Goal: Task Accomplishment & Management: Use online tool/utility

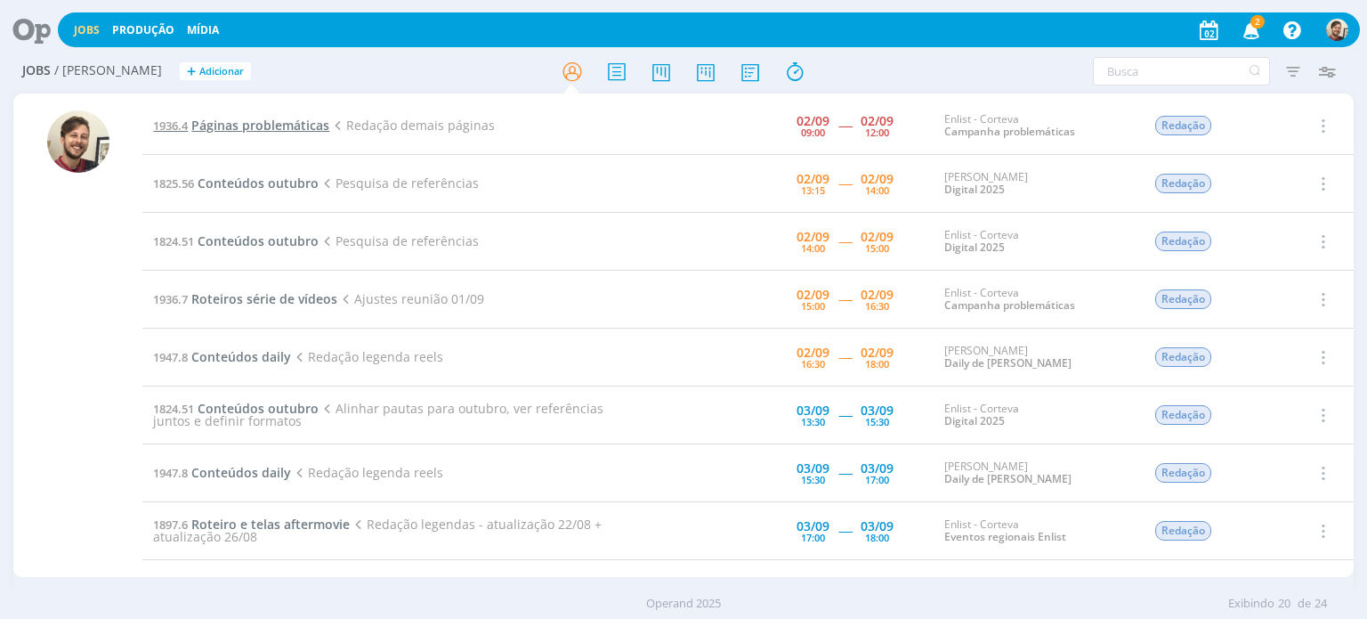
click at [269, 124] on span "Páginas problemáticas" at bounding box center [260, 125] width 138 height 17
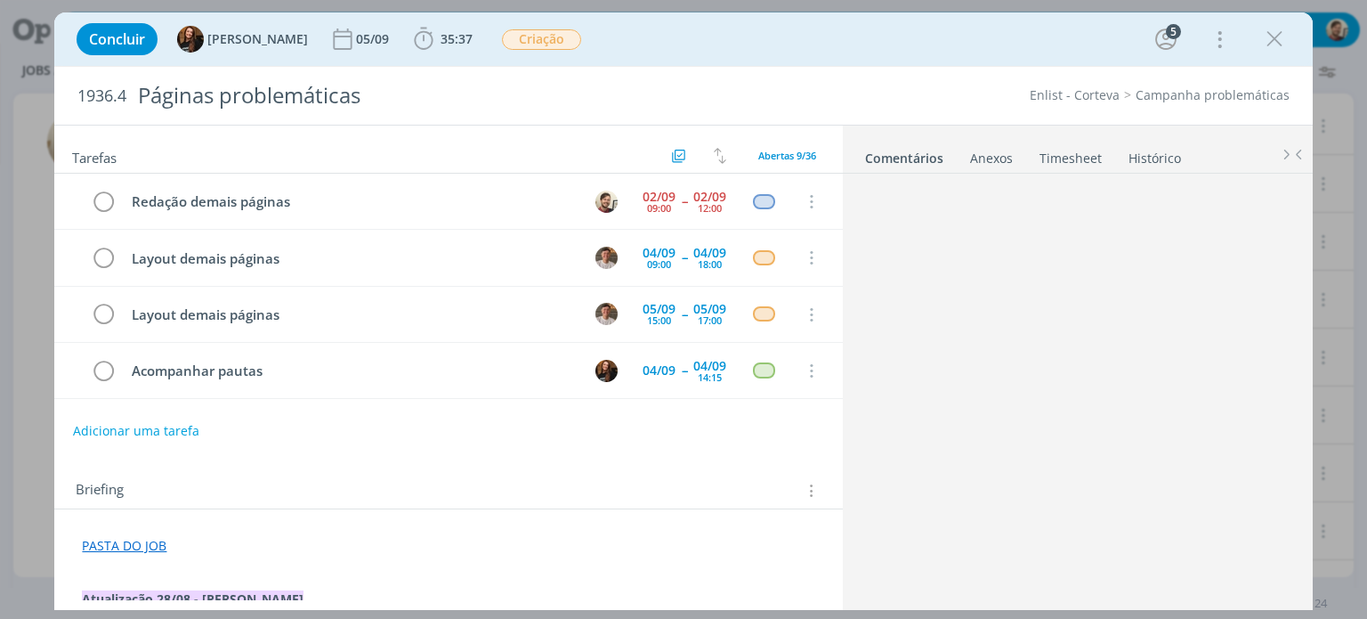
scroll to position [1962, 0]
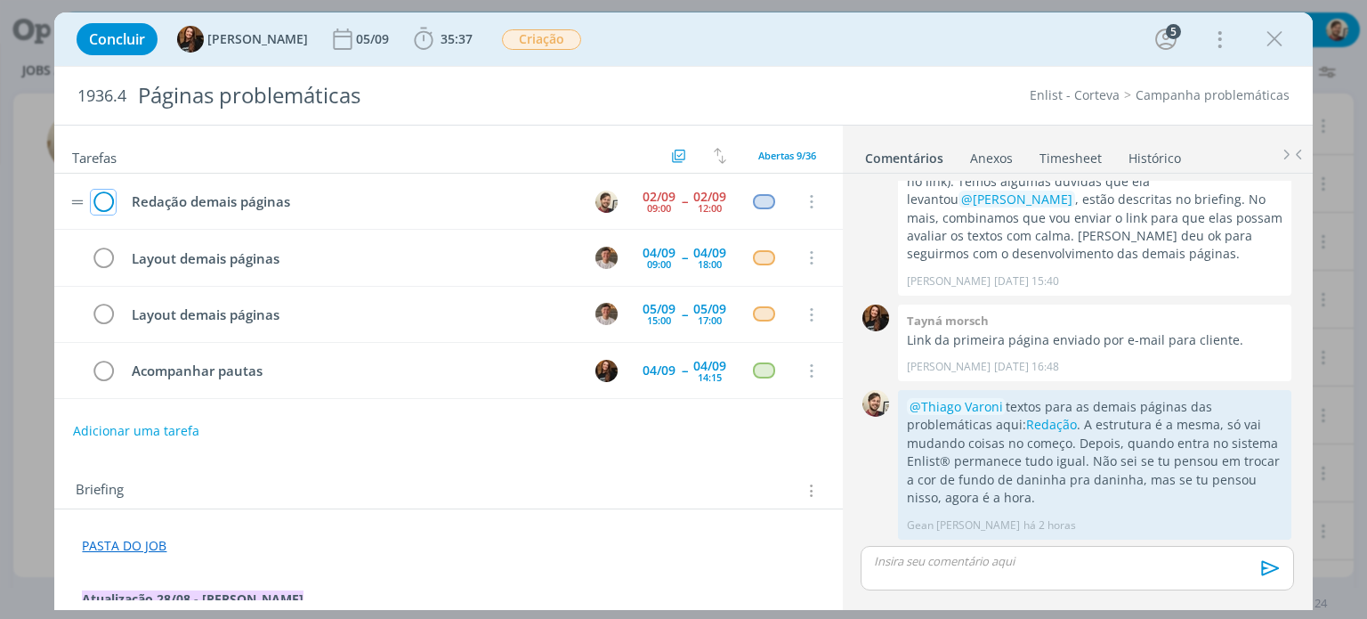
click at [104, 201] on icon "dialog" at bounding box center [103, 202] width 25 height 27
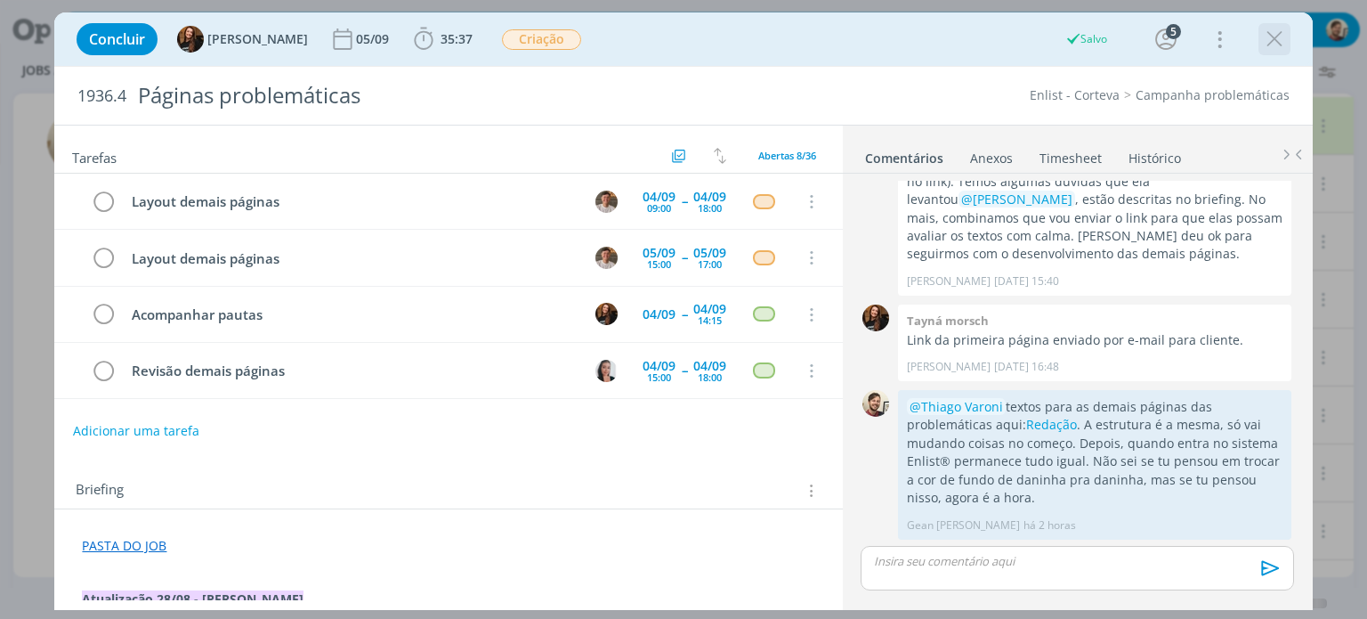
click at [1284, 43] on icon "dialog" at bounding box center [1275, 39] width 27 height 27
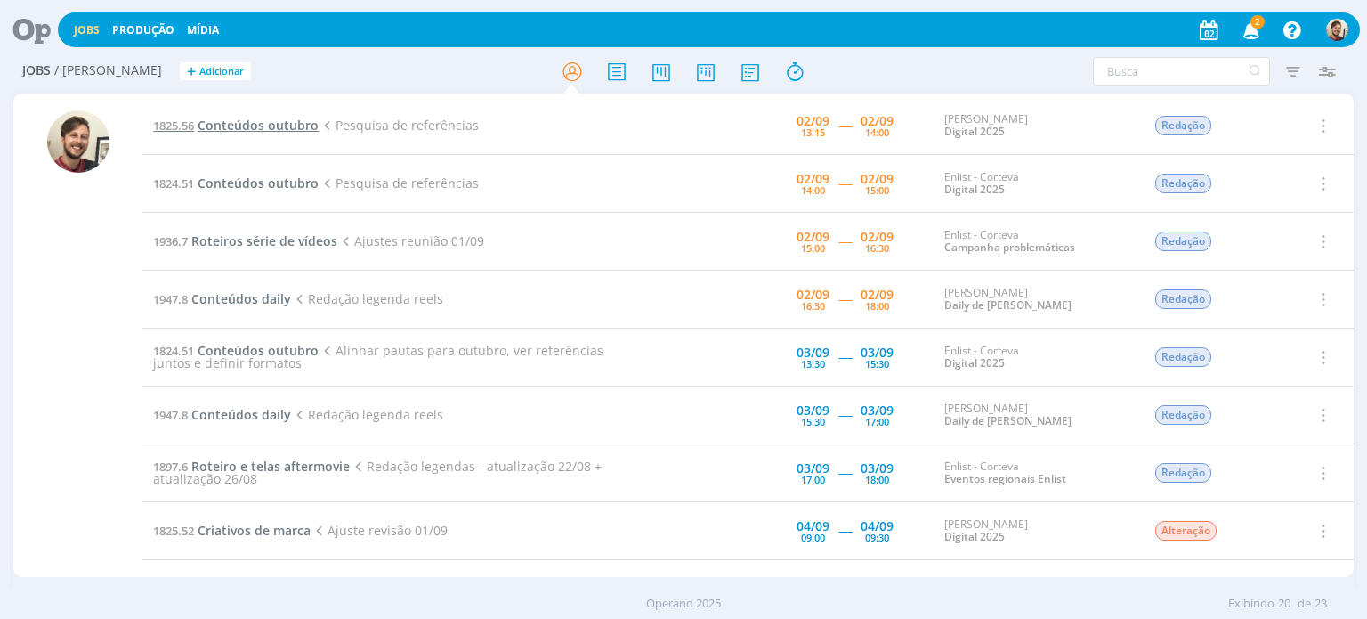
click at [292, 126] on span "Conteúdos outubro" at bounding box center [258, 125] width 121 height 17
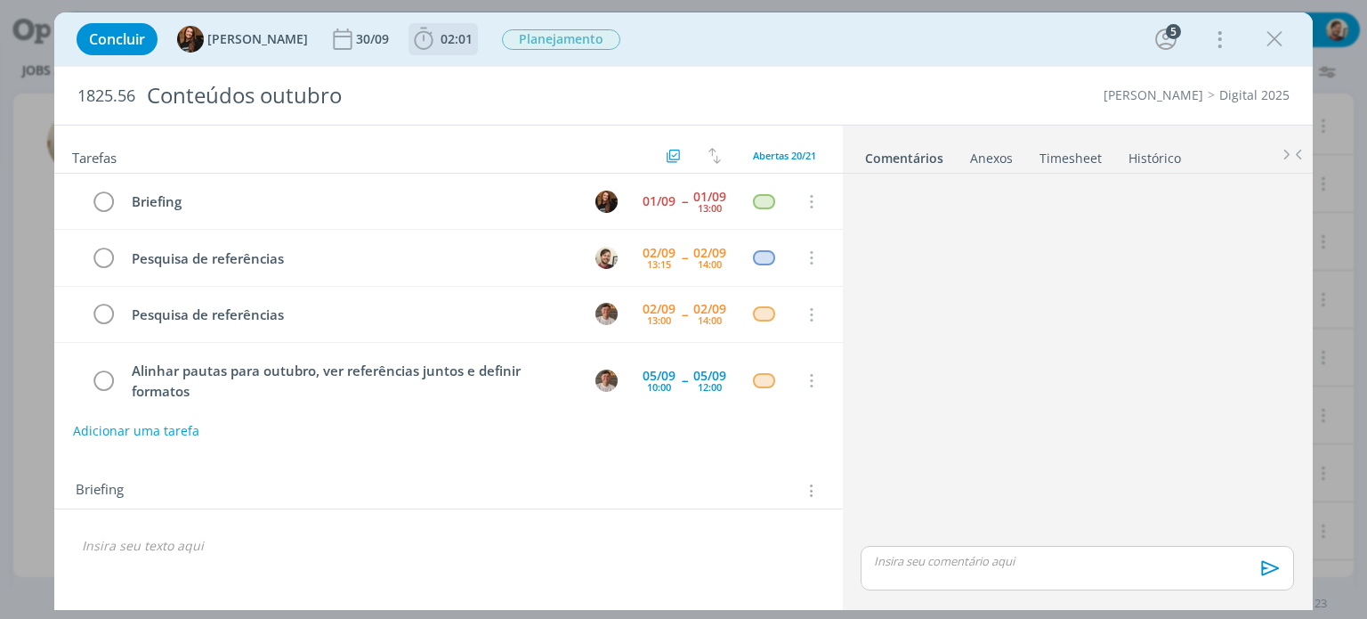
click at [441, 37] on span "02:01" at bounding box center [457, 38] width 32 height 17
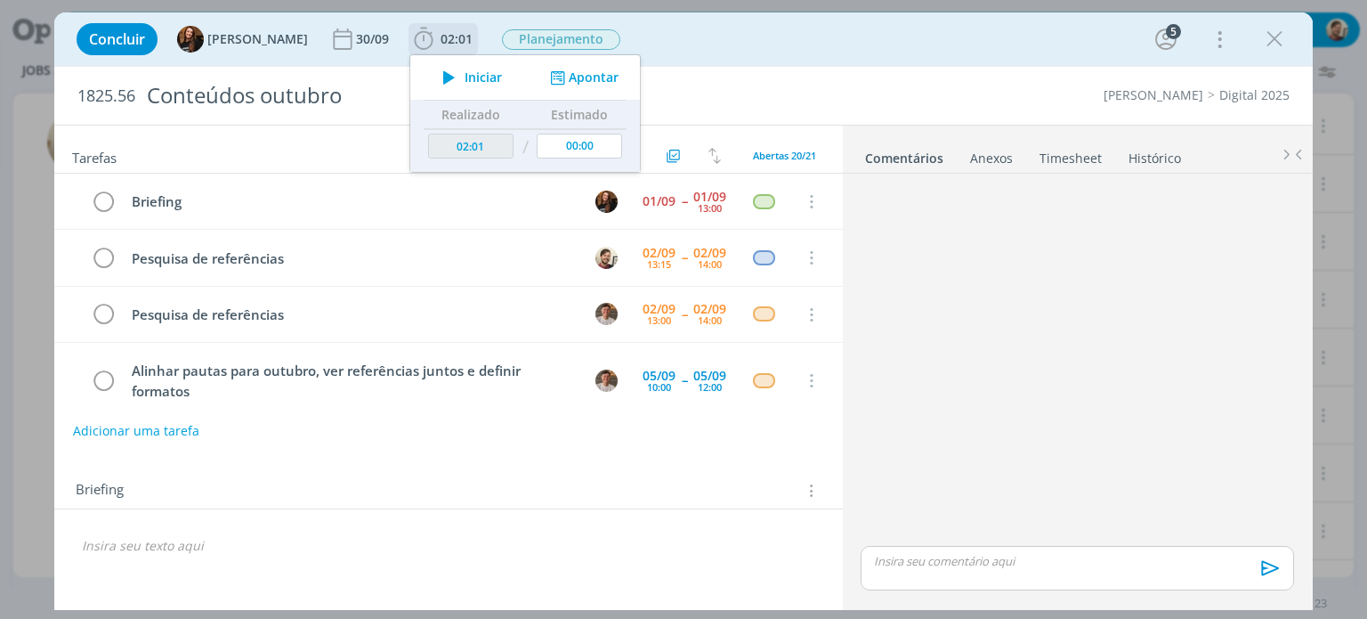
click at [465, 74] on span "Iniciar" at bounding box center [483, 77] width 37 height 12
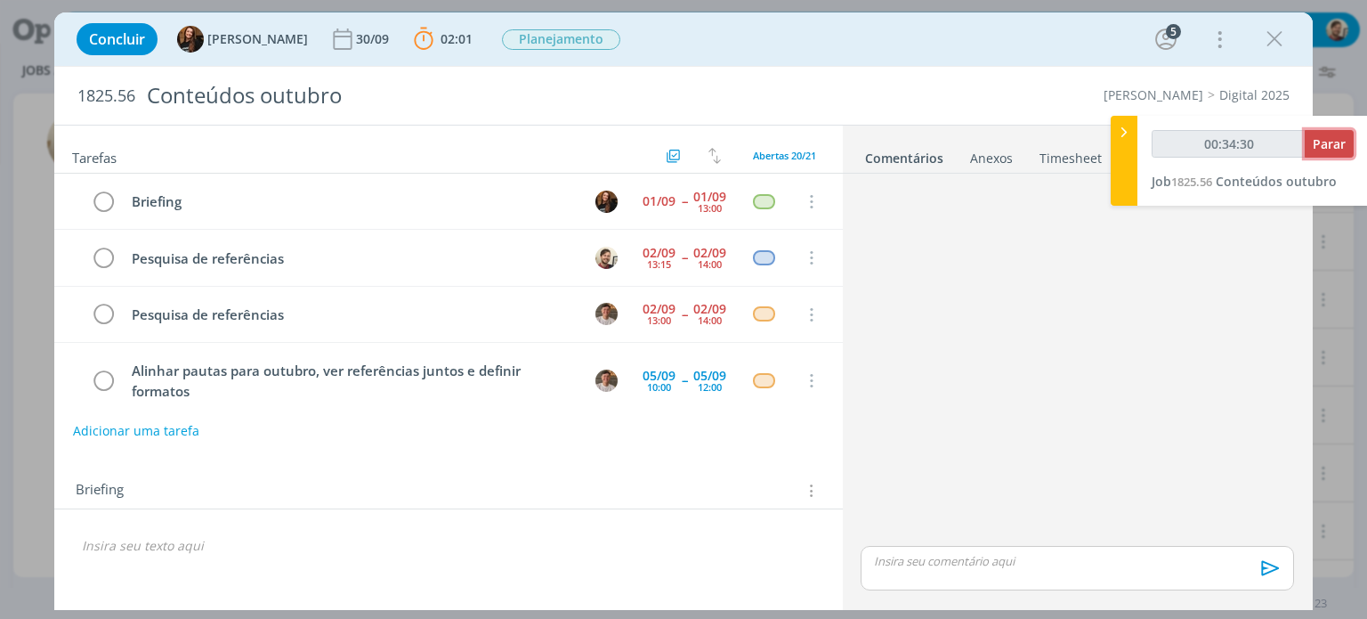
type input "00:34:31"
click at [1332, 149] on span "Parar" at bounding box center [1329, 143] width 33 height 17
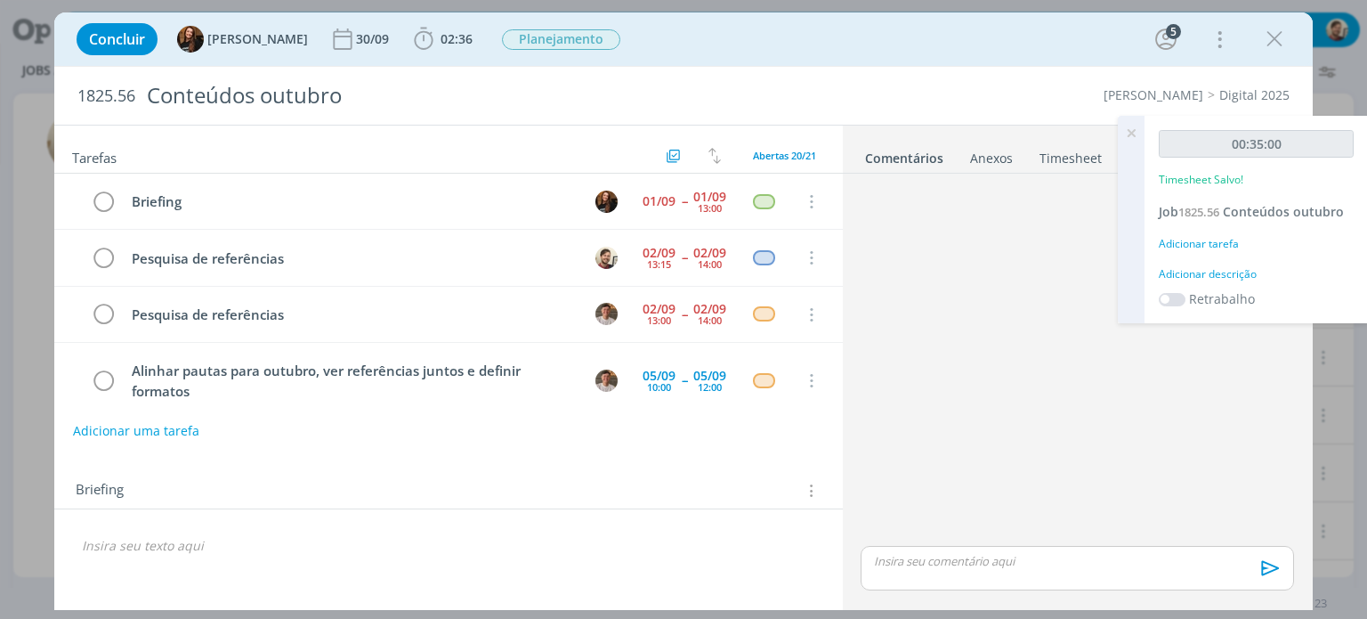
click at [1198, 272] on div "Adicionar descrição" at bounding box center [1256, 274] width 195 height 16
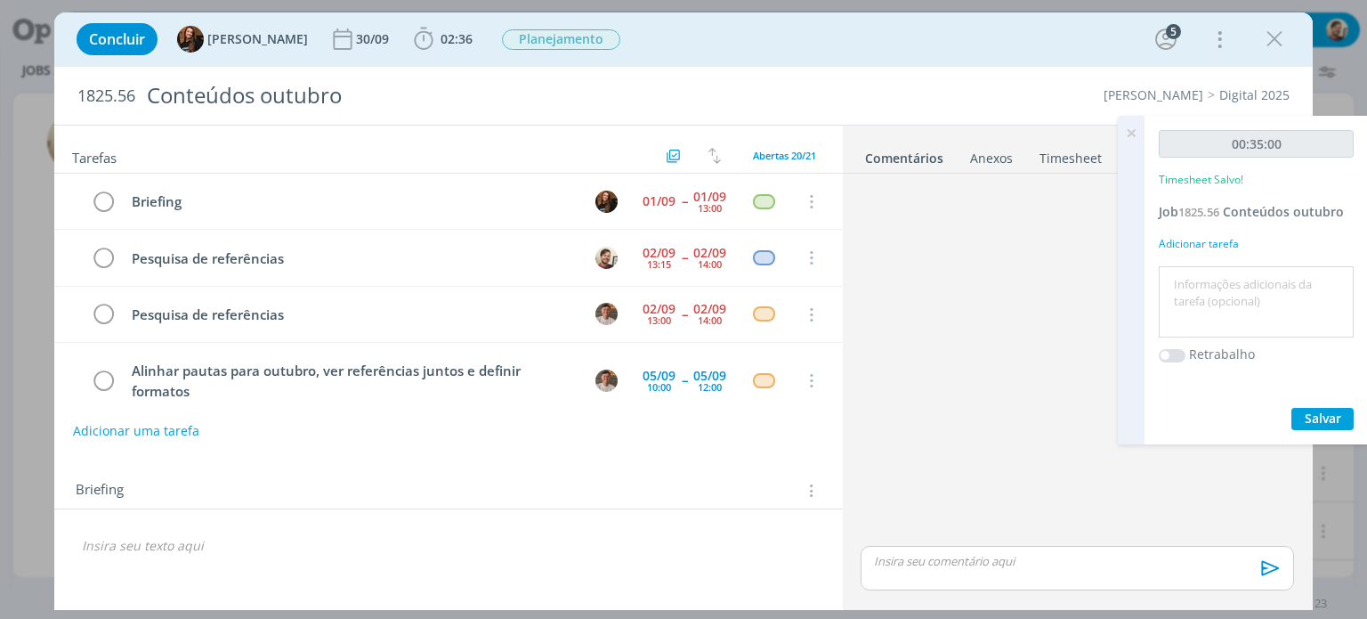
click at [1200, 276] on textarea at bounding box center [1257, 302] width 186 height 63
type textarea "pesquisa de referências"
click at [1342, 419] on button "Salvar" at bounding box center [1323, 419] width 62 height 22
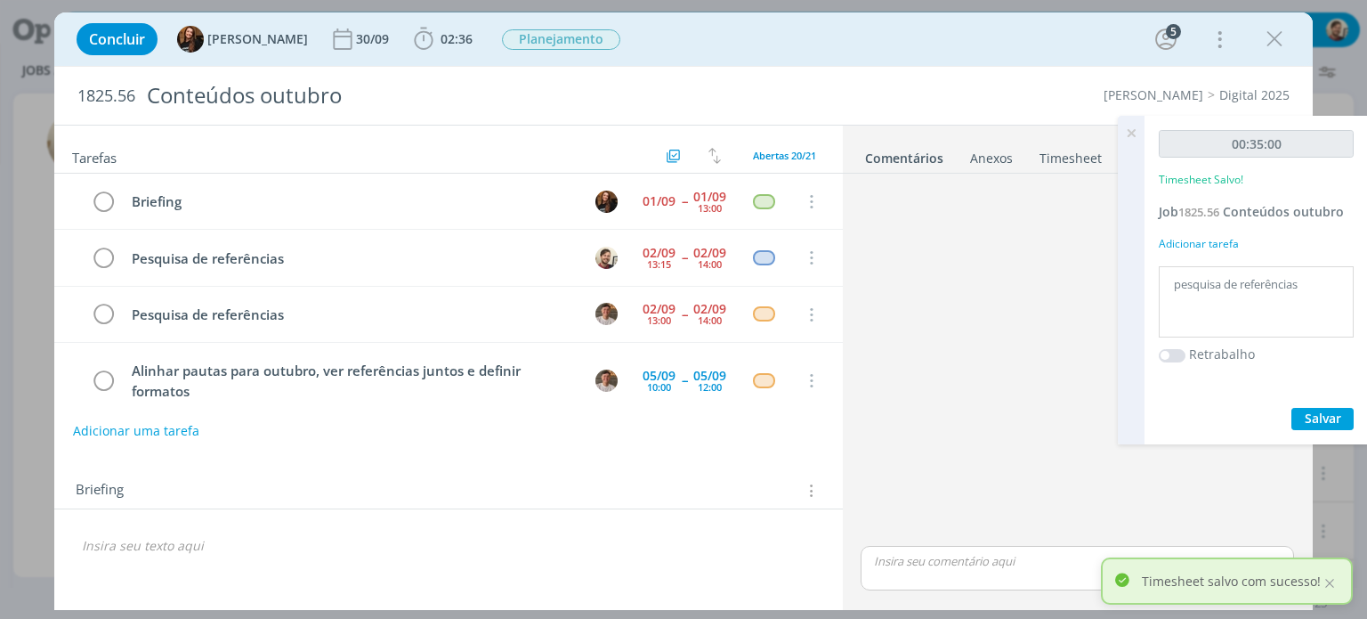
click at [1132, 134] on icon at bounding box center [1132, 133] width 32 height 35
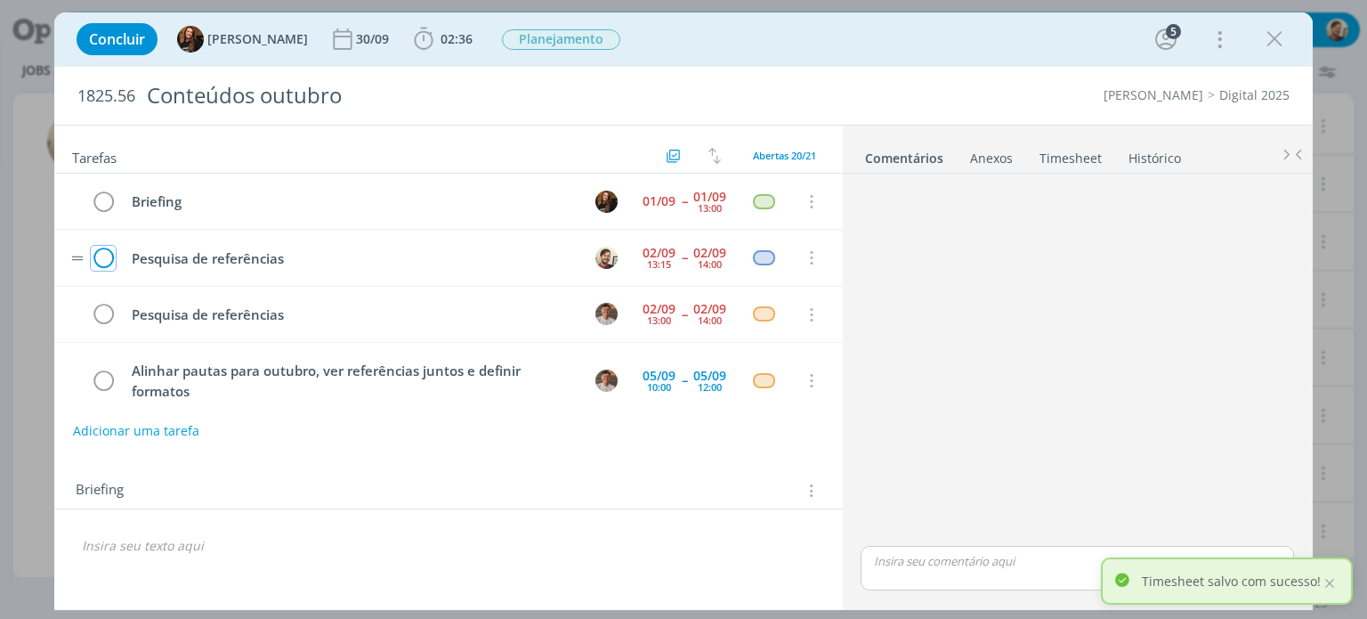
click at [108, 256] on icon "dialog" at bounding box center [103, 258] width 25 height 27
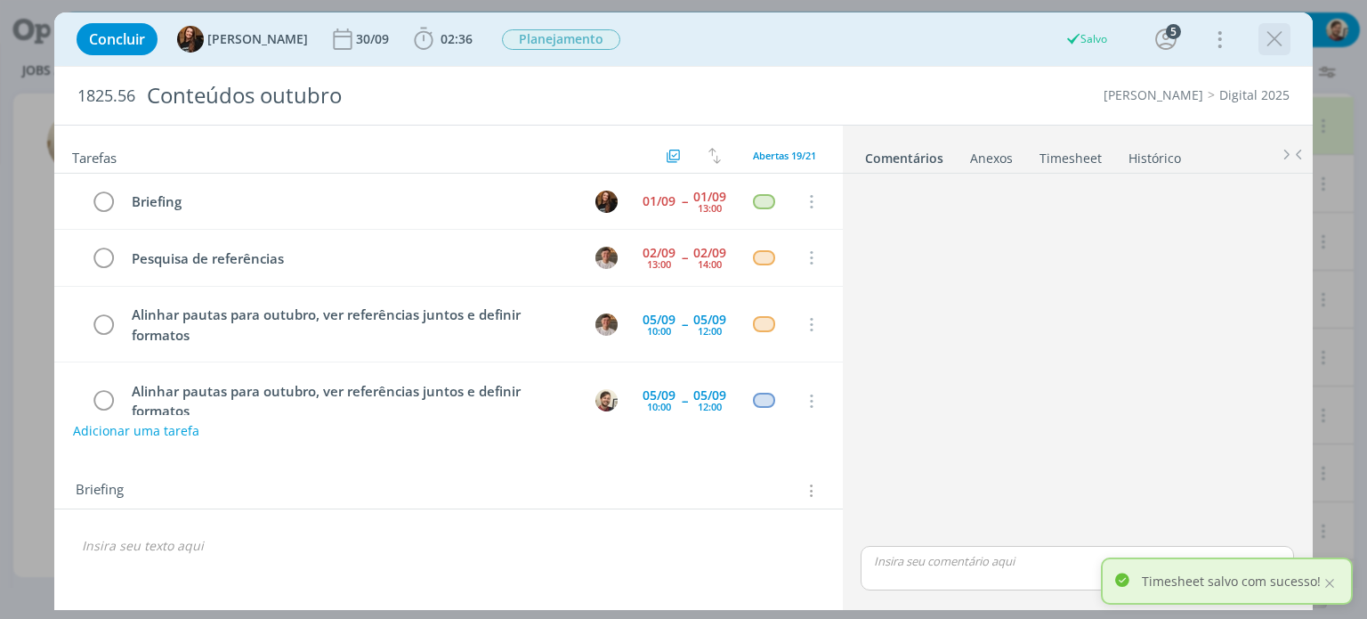
click at [1278, 45] on icon "dialog" at bounding box center [1275, 39] width 27 height 27
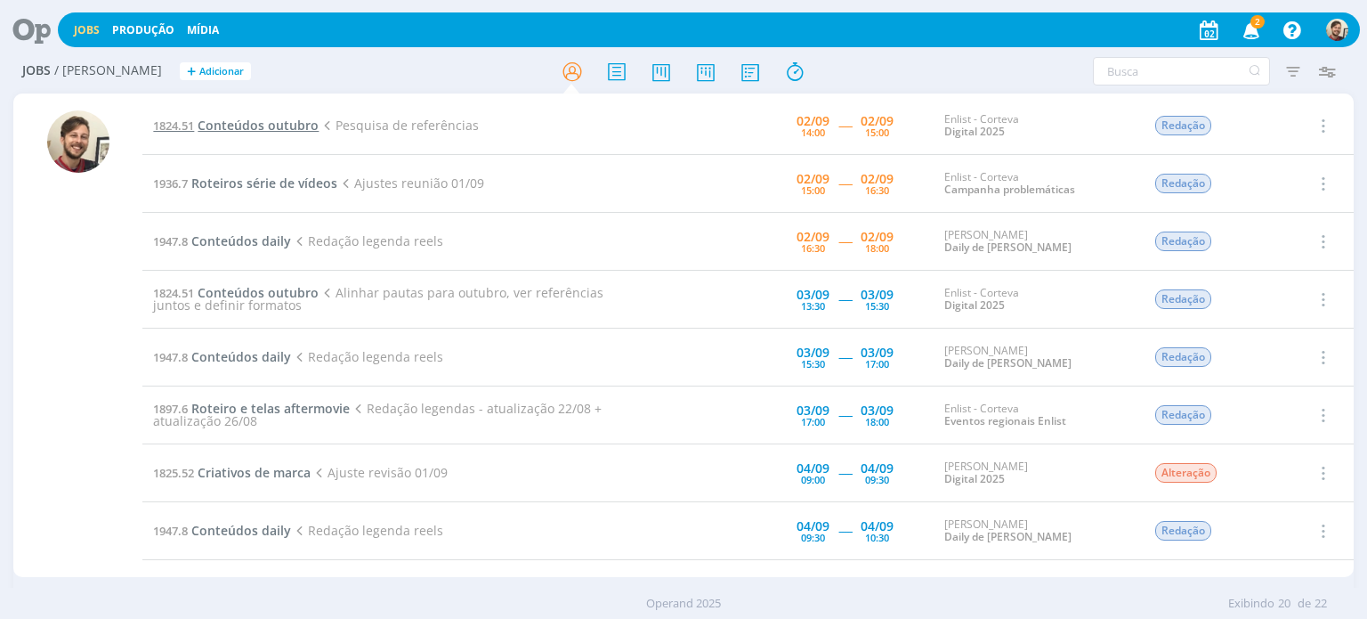
click at [235, 129] on span "Conteúdos outubro" at bounding box center [258, 125] width 121 height 17
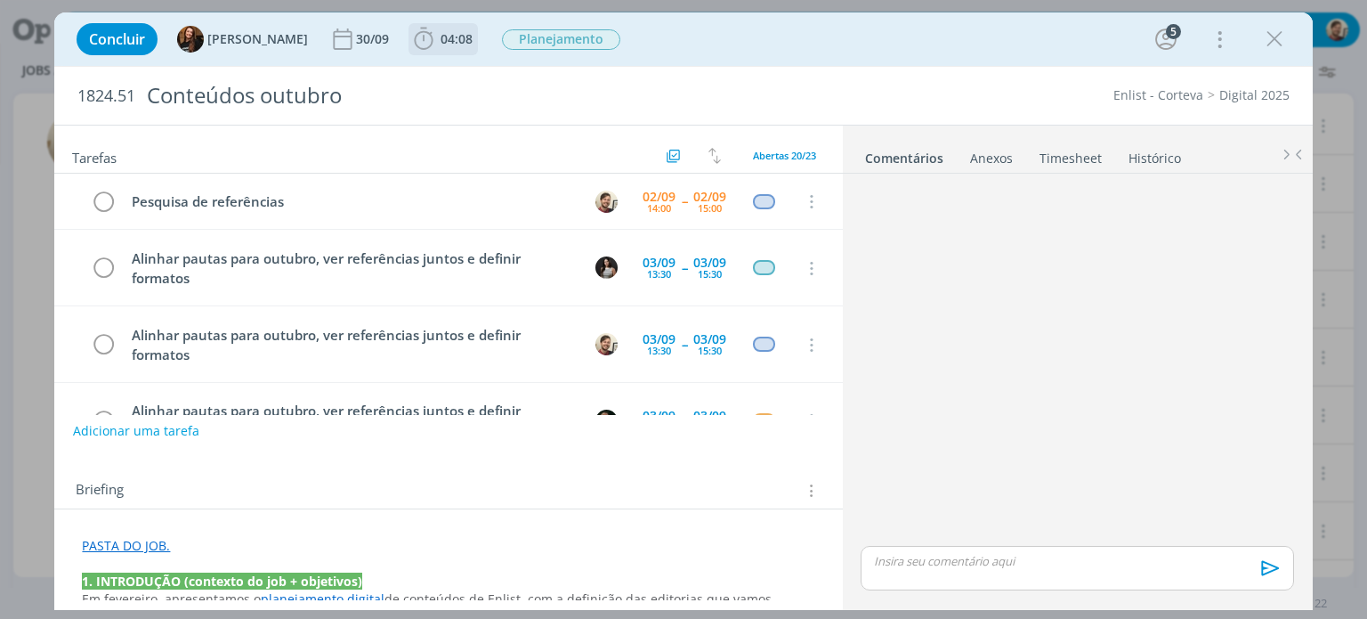
click at [442, 37] on span "04:08" at bounding box center [457, 38] width 32 height 17
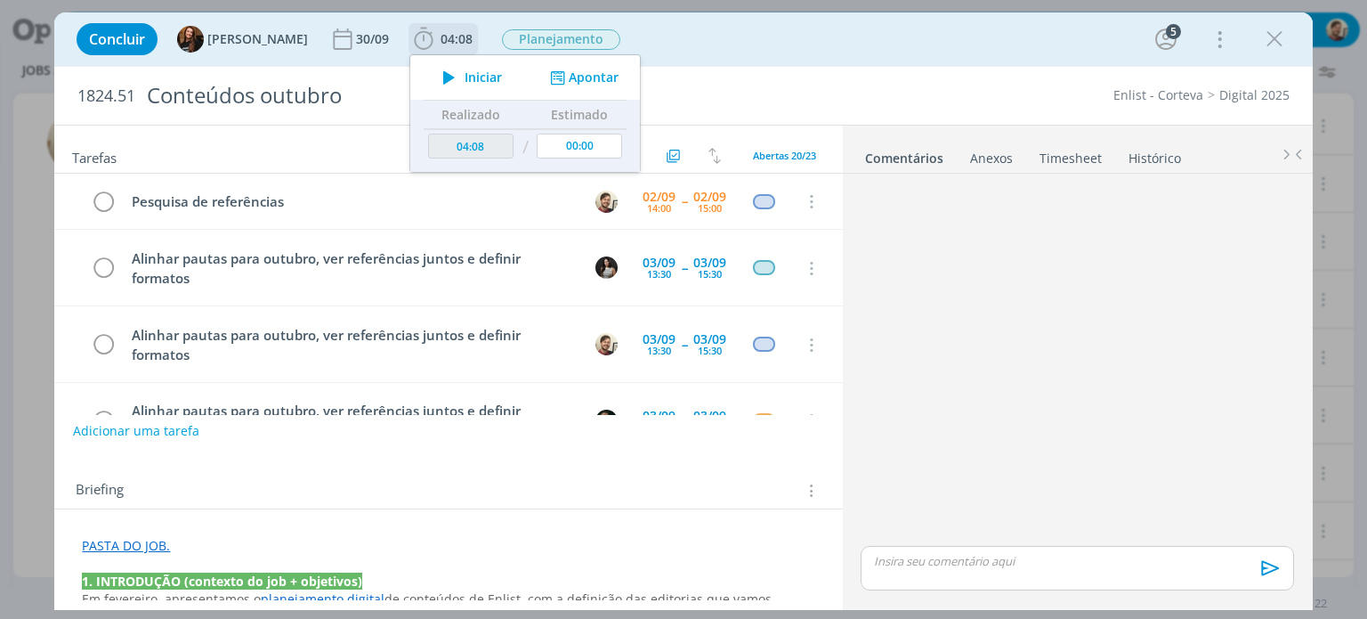
click at [465, 77] on span "Iniciar" at bounding box center [483, 77] width 37 height 12
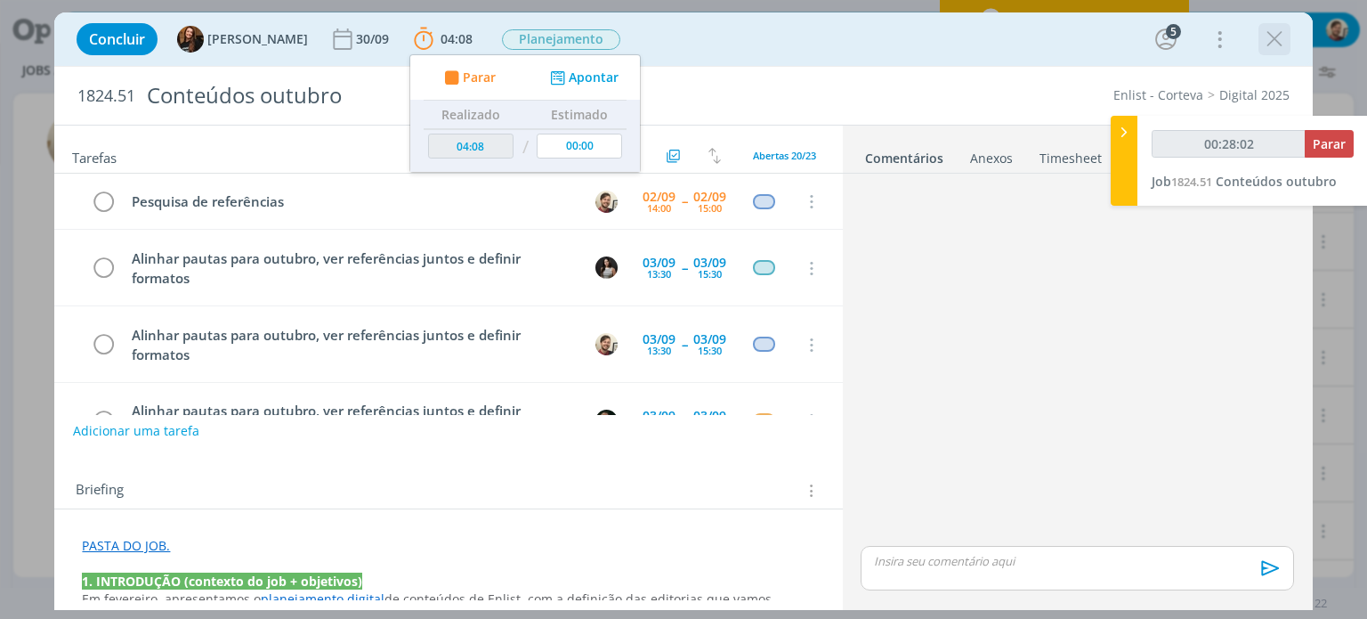
click at [1271, 40] on icon "dialog" at bounding box center [1275, 39] width 27 height 27
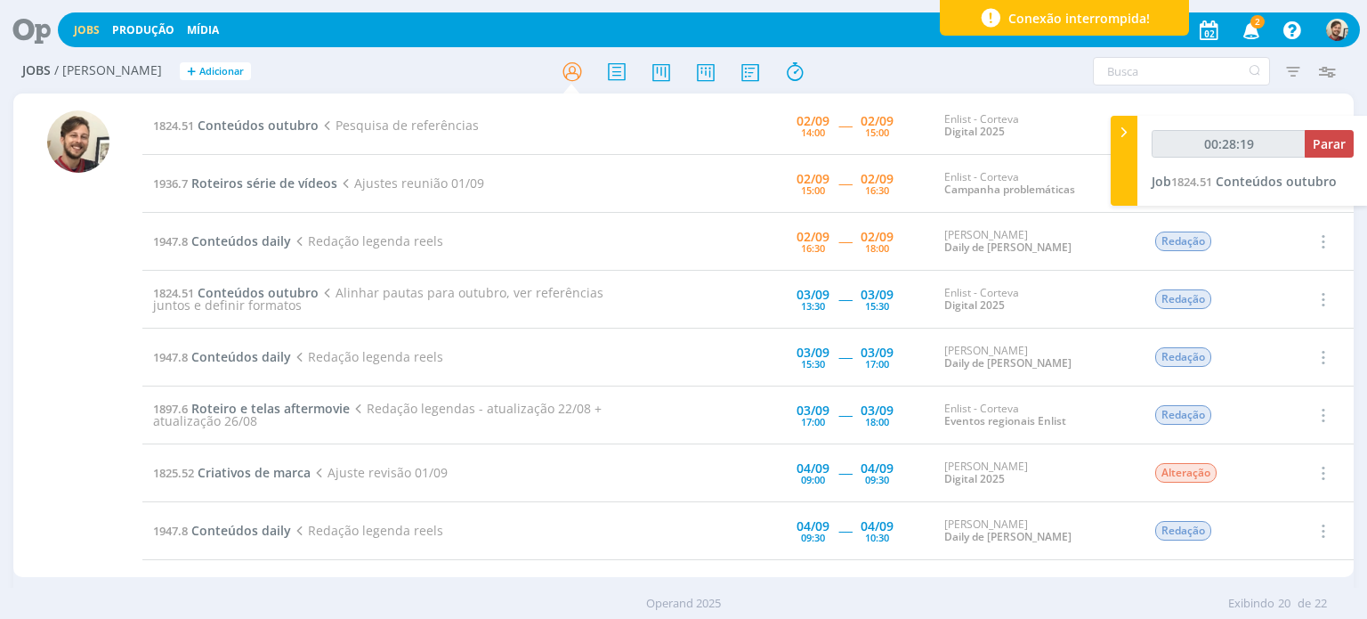
click at [1249, 32] on icon "button" at bounding box center [1252, 29] width 31 height 30
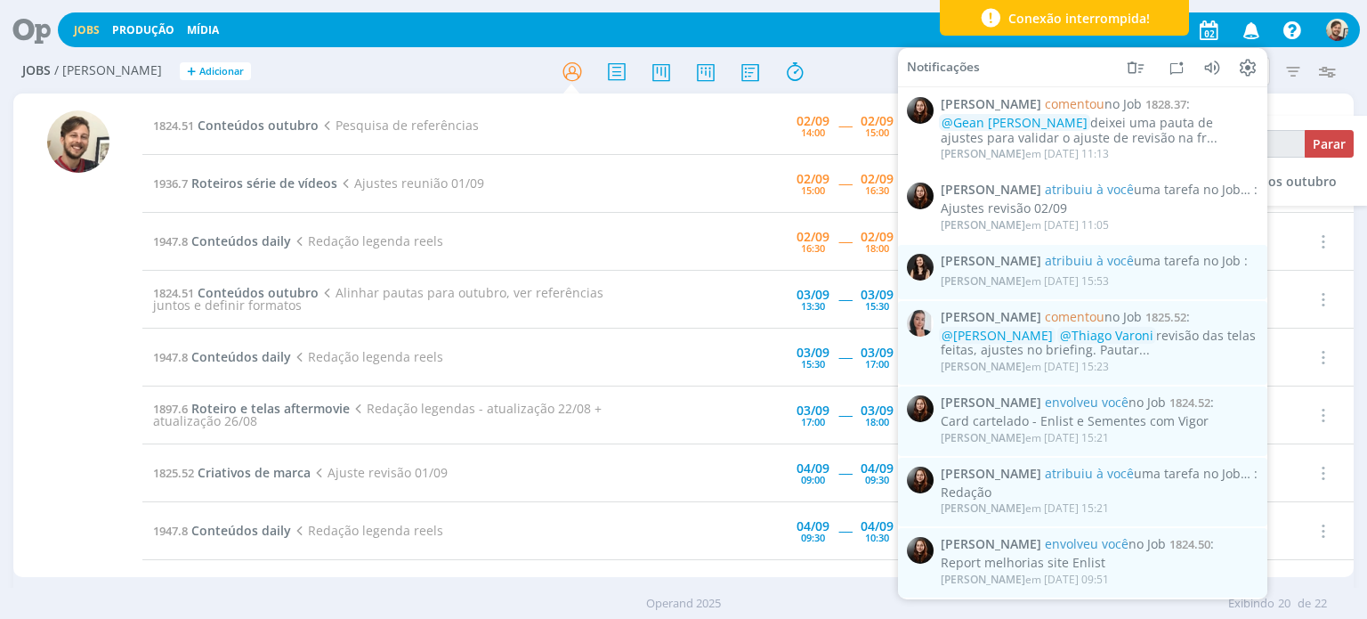
click at [1249, 32] on icon "button" at bounding box center [1252, 29] width 31 height 30
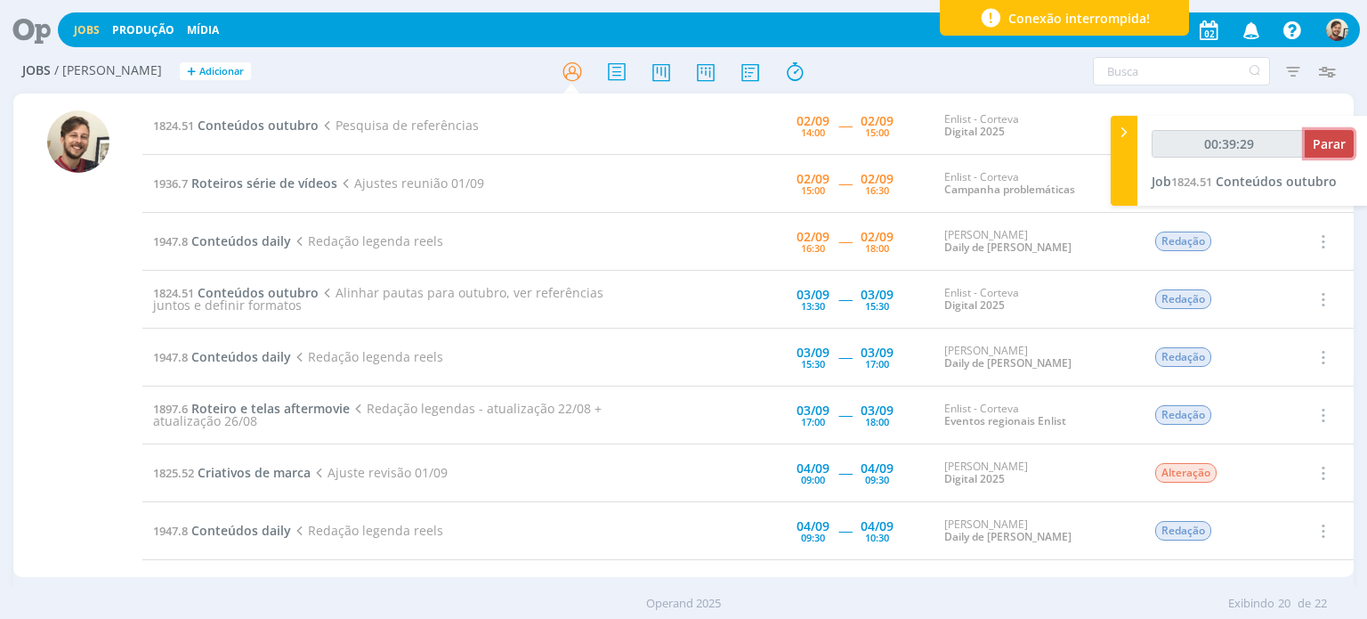
click at [1333, 151] on span "Parar" at bounding box center [1329, 143] width 33 height 17
type input "00:40:00"
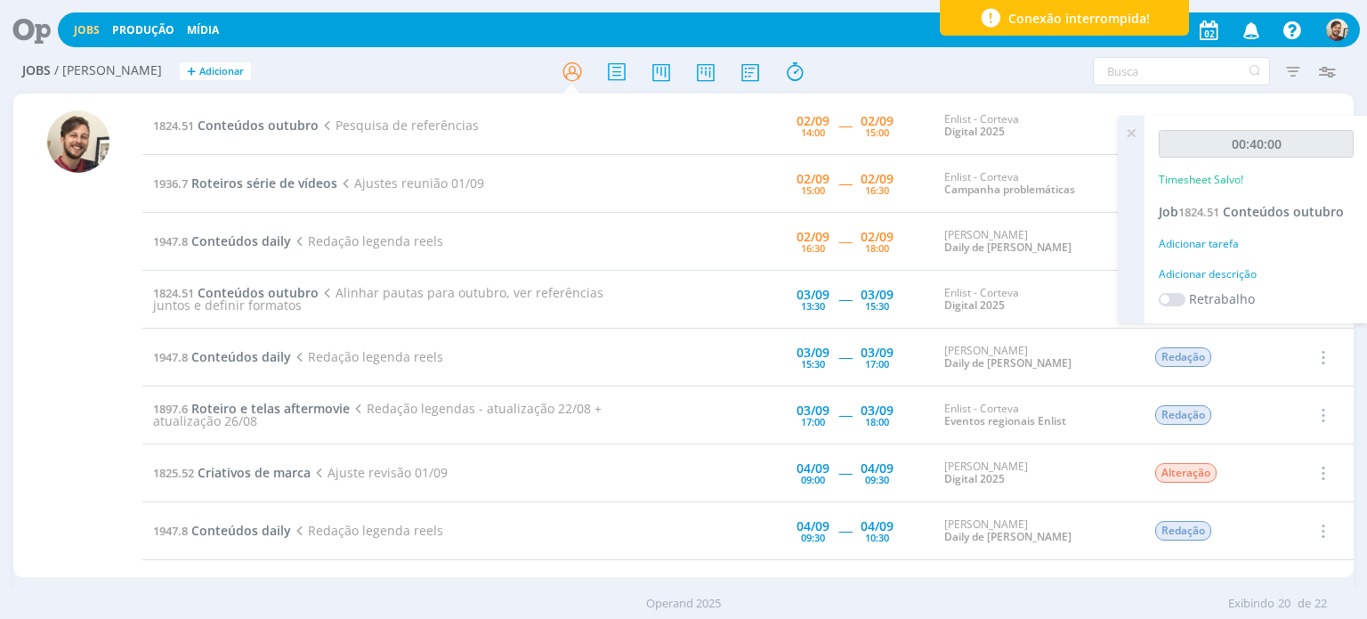
click at [1213, 276] on div "Adicionar descrição" at bounding box center [1256, 274] width 195 height 16
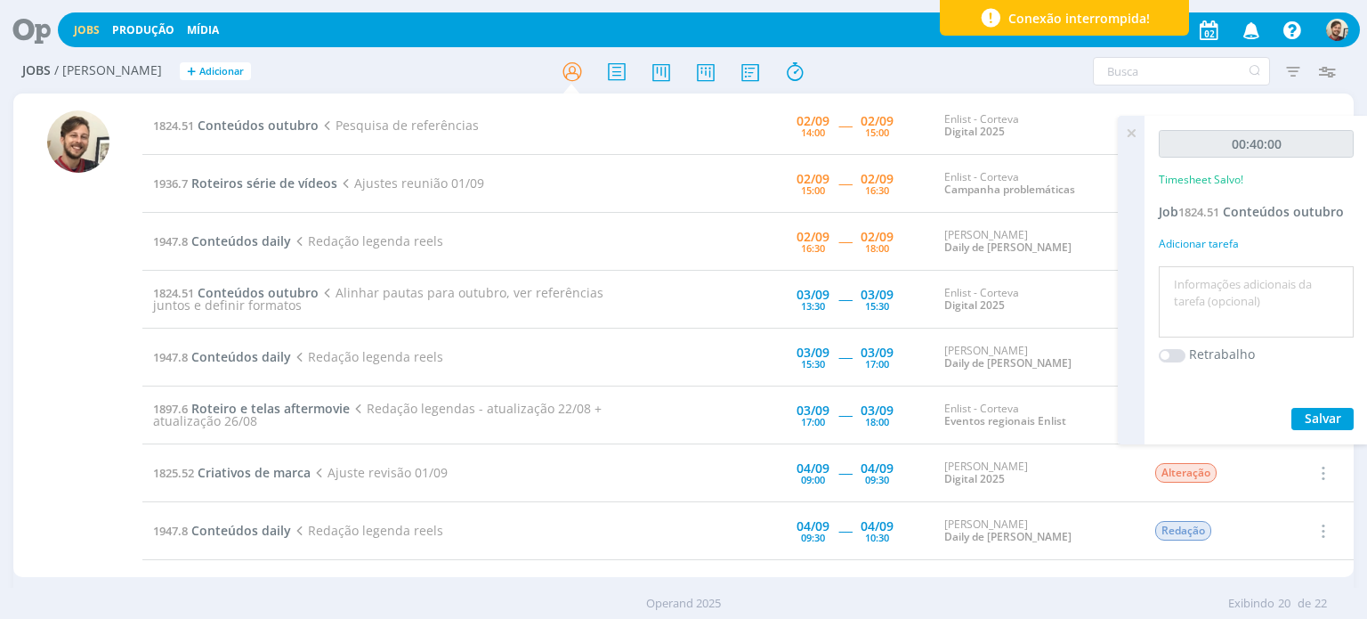
click at [1215, 282] on textarea at bounding box center [1257, 302] width 186 height 63
type textarea "pesquisa de referências"
click at [1325, 413] on span "Salvar" at bounding box center [1323, 418] width 37 height 17
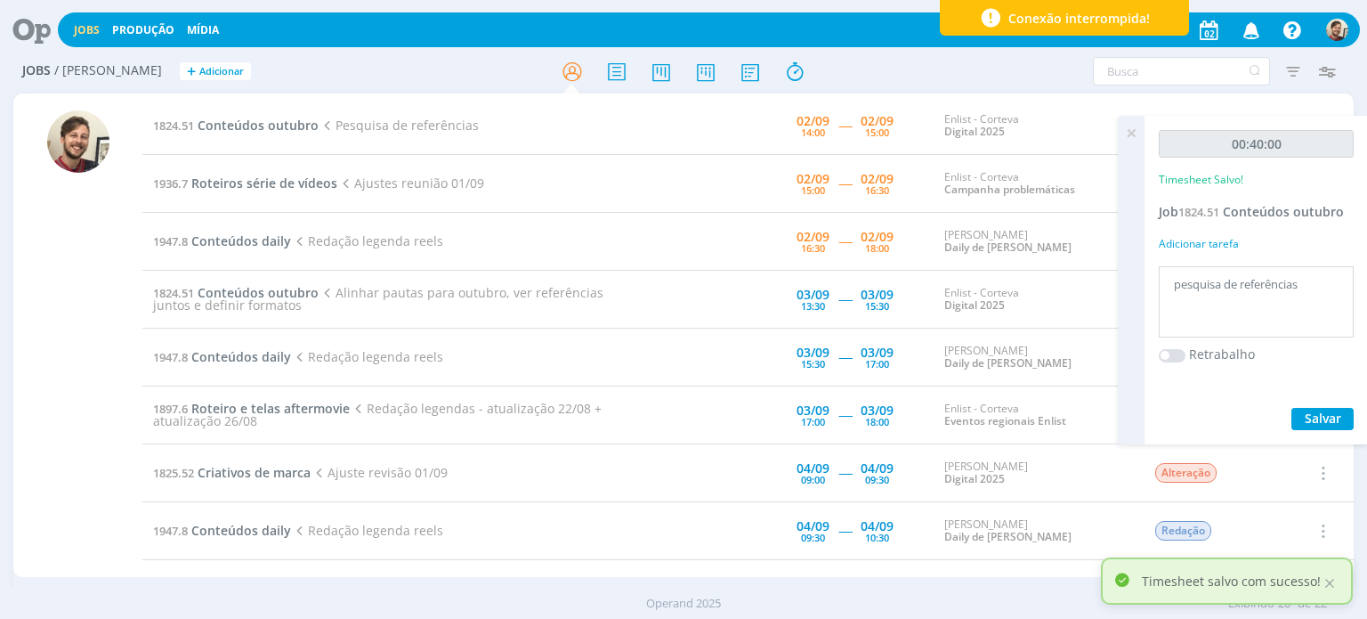
click at [1125, 134] on icon at bounding box center [1132, 133] width 32 height 35
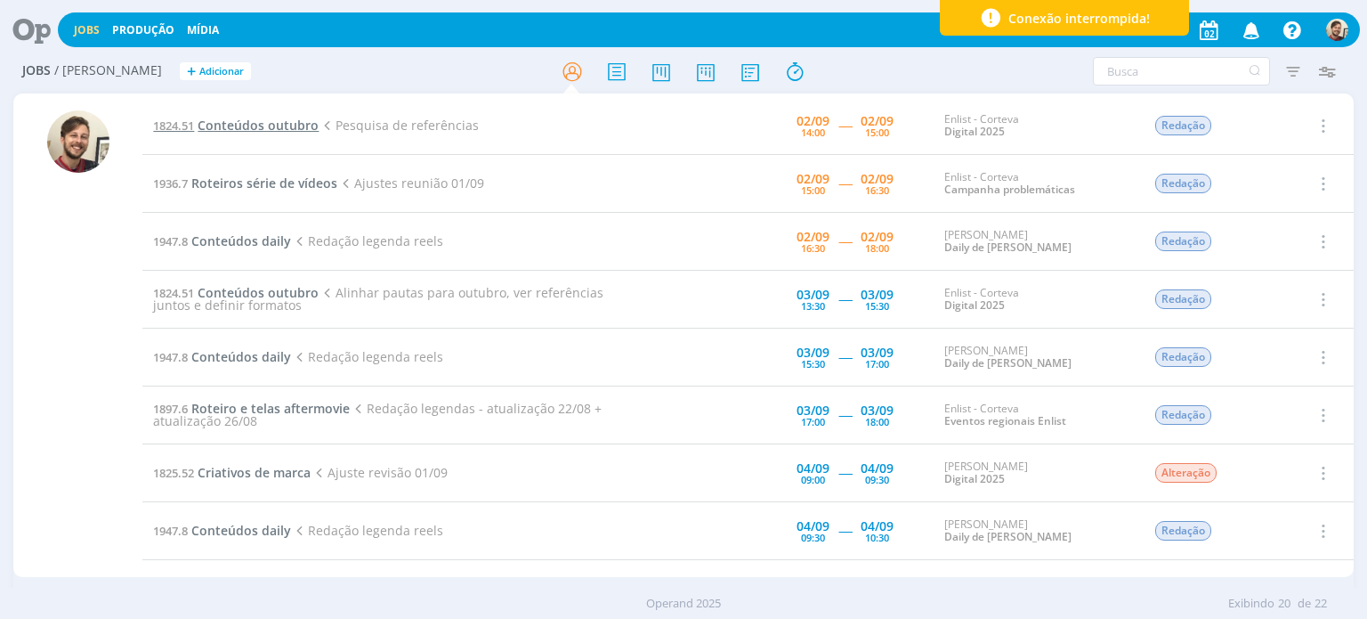
click at [296, 126] on span "Conteúdos outubro" at bounding box center [258, 125] width 121 height 17
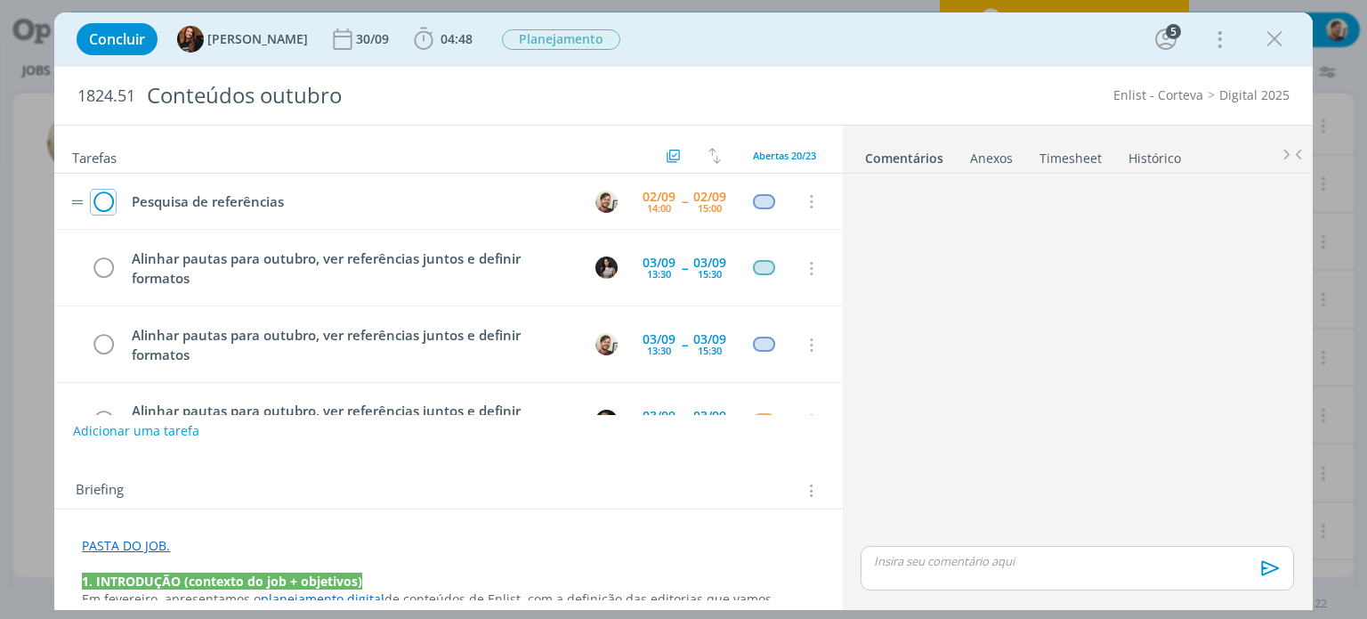
click at [94, 202] on icon "dialog" at bounding box center [103, 202] width 25 height 27
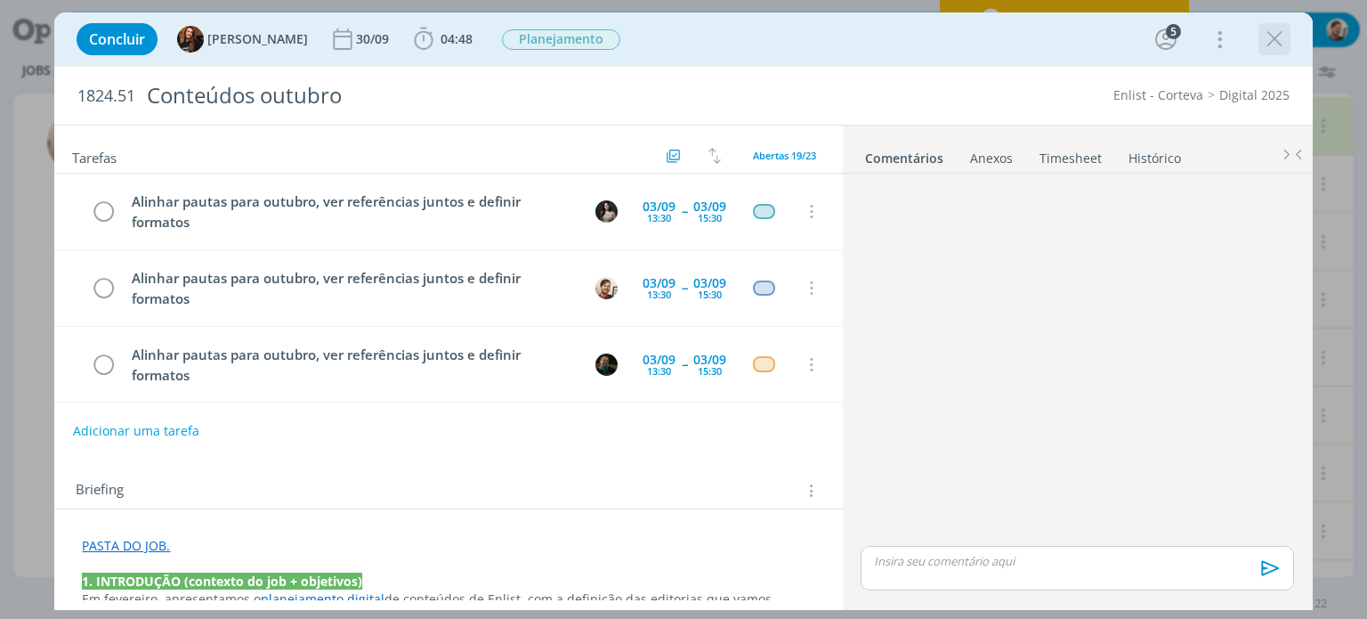
click at [1271, 38] on icon "dialog" at bounding box center [1275, 39] width 27 height 27
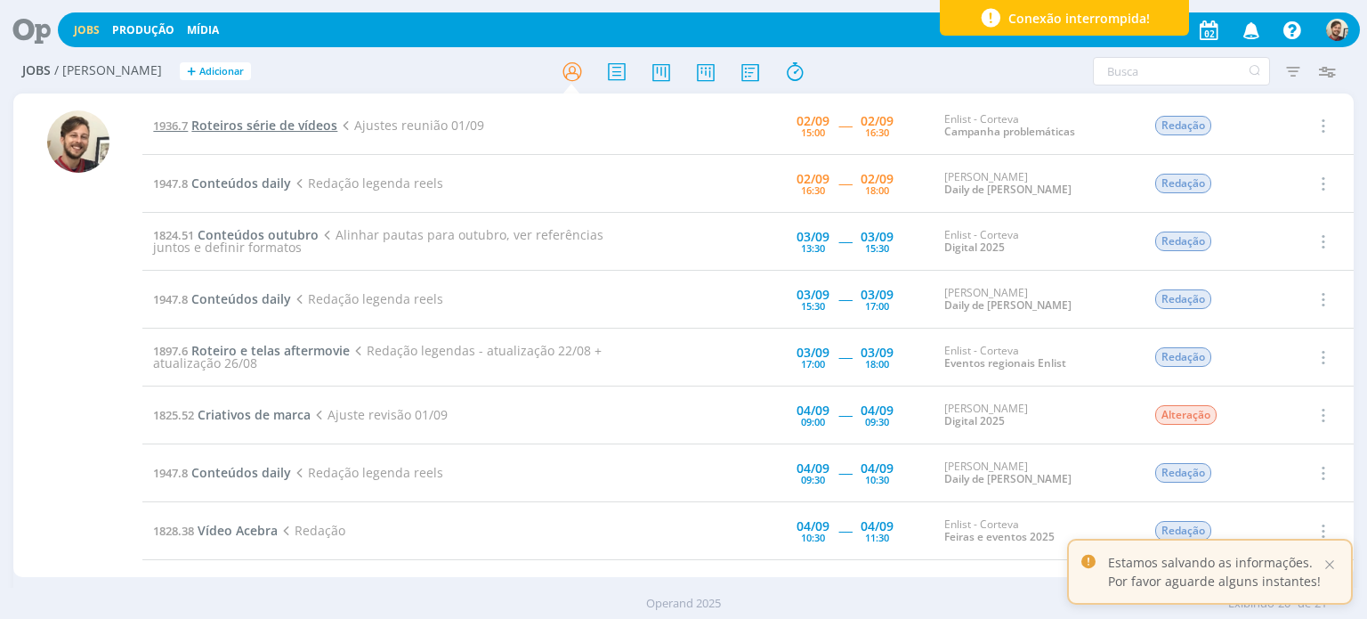
click at [307, 126] on span "Roteiros série de vídeos" at bounding box center [264, 125] width 146 height 17
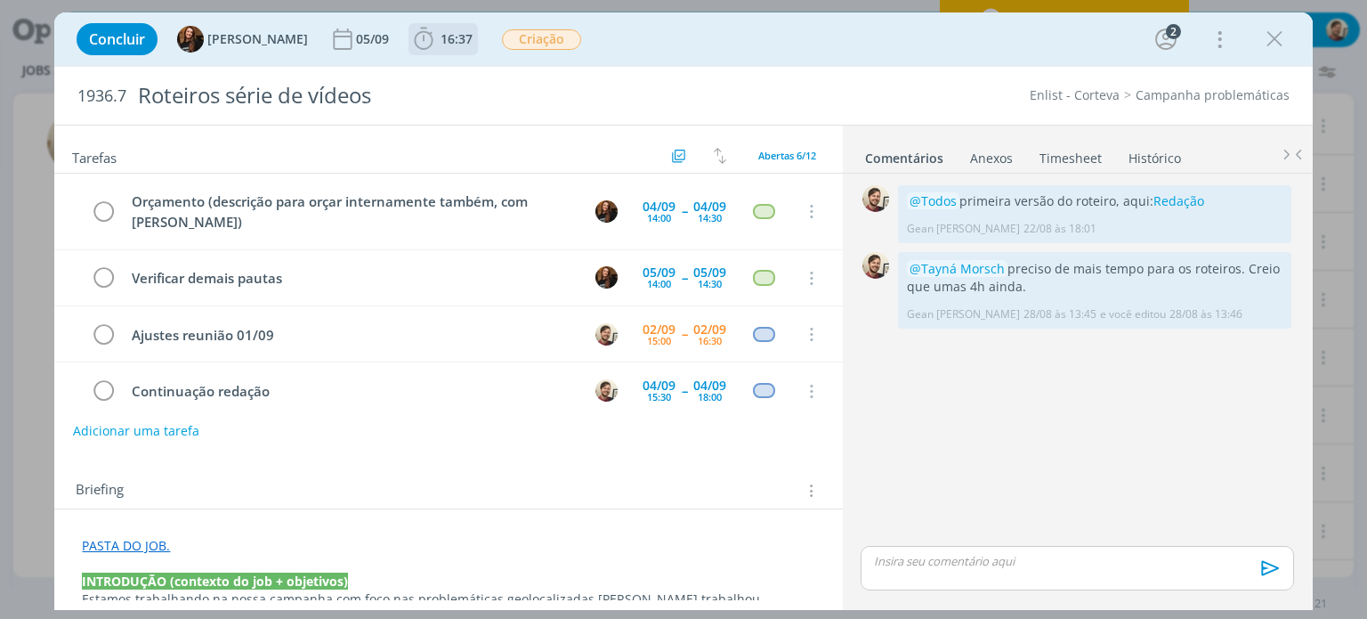
click at [449, 42] on span "16:37" at bounding box center [457, 38] width 32 height 17
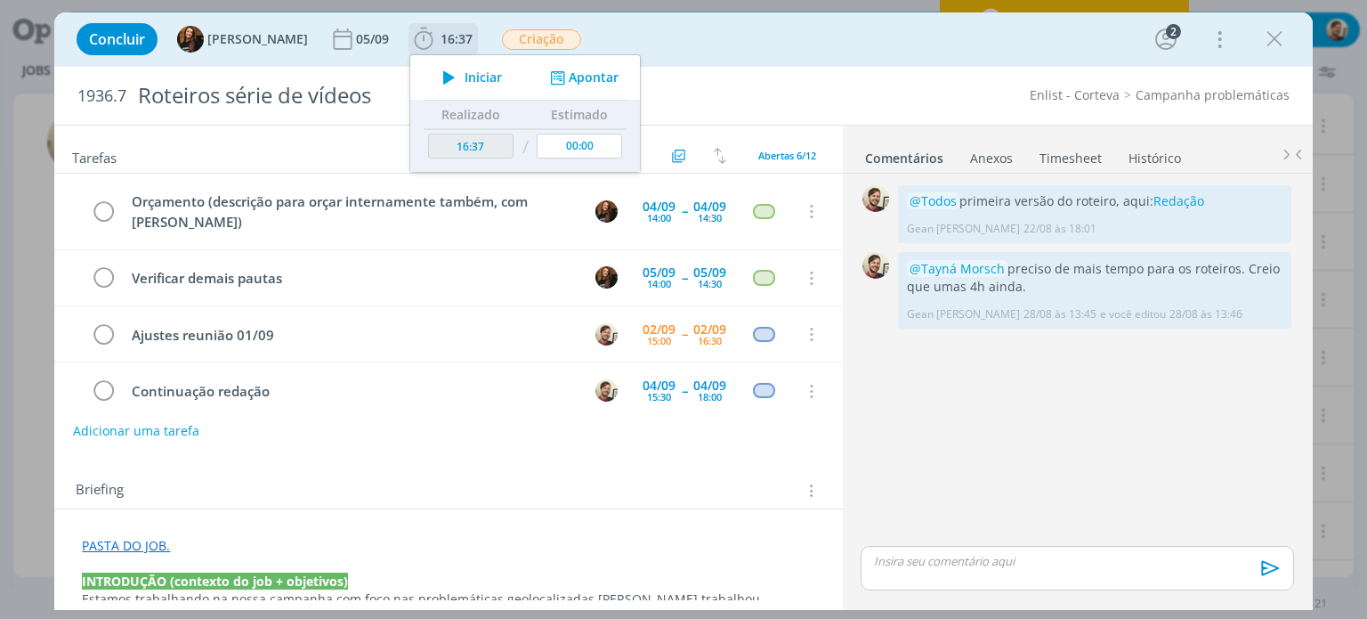
scroll to position [75, 0]
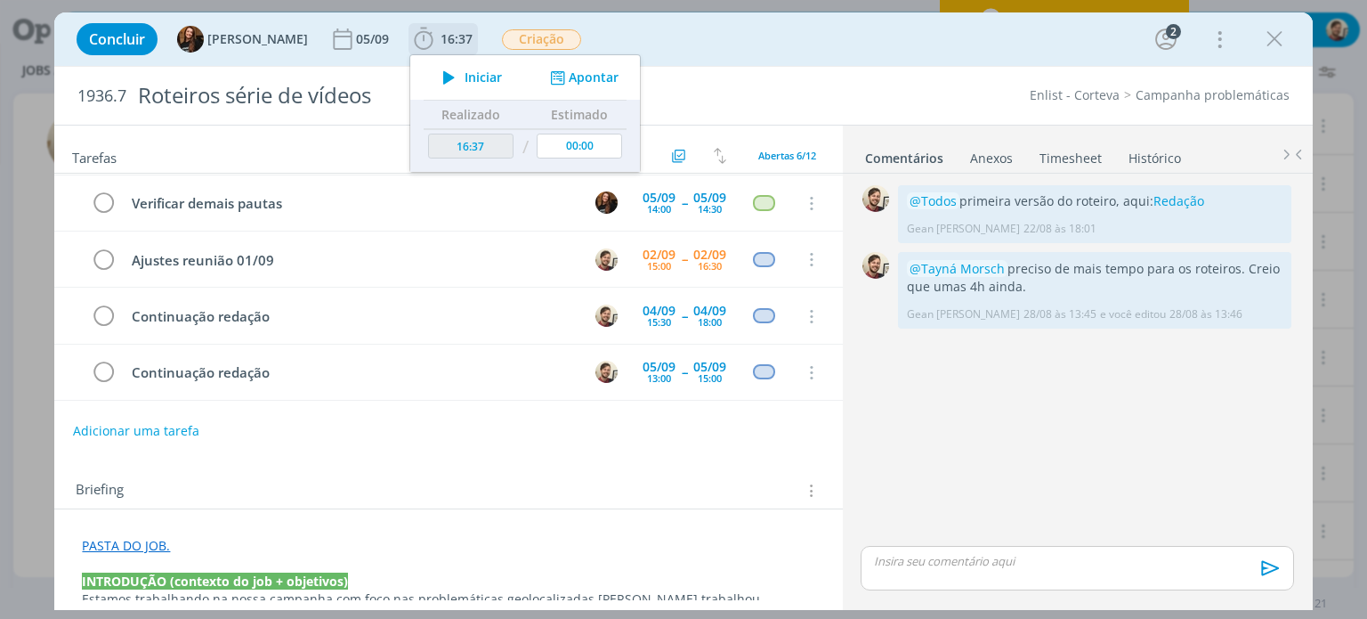
click at [465, 77] on span "Iniciar" at bounding box center [483, 77] width 37 height 12
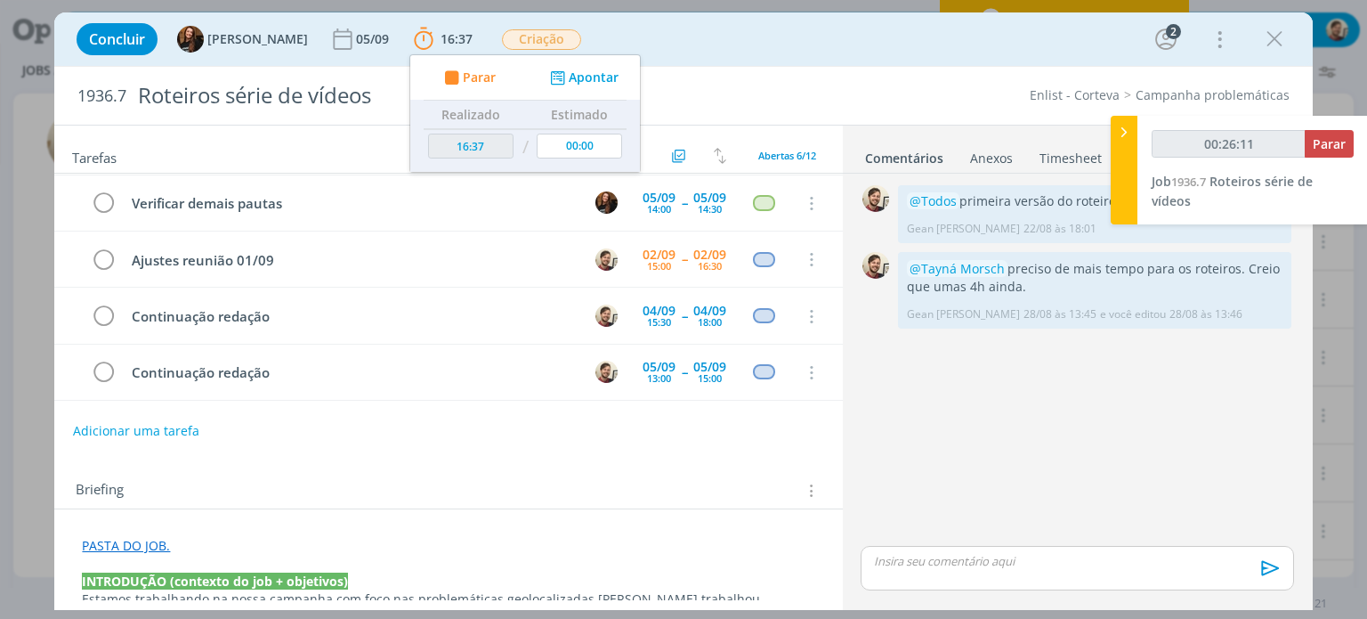
type input "00:28:07"
